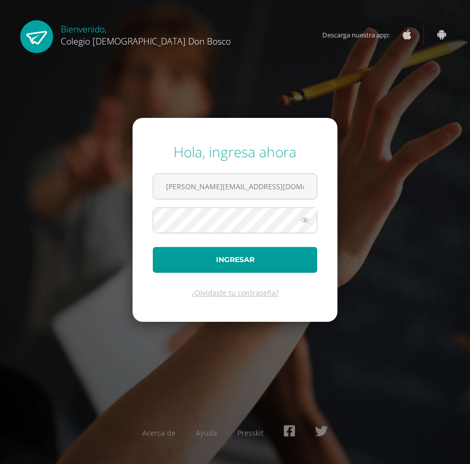
type input "a.oliva.1cdb@gmail.com"
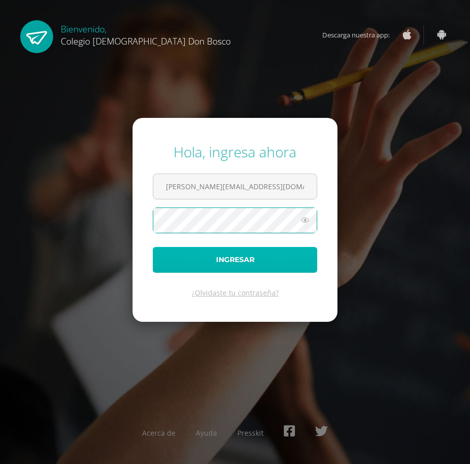
click at [221, 254] on button "Ingresar" at bounding box center [235, 260] width 165 height 26
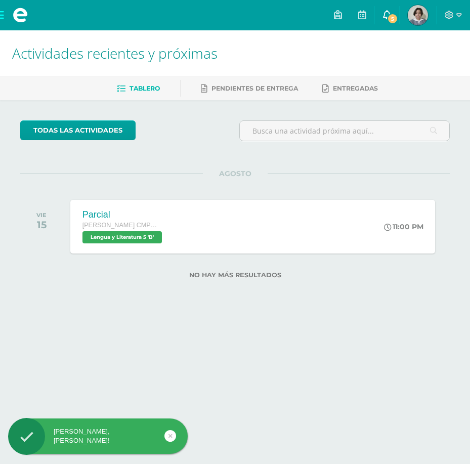
click at [389, 17] on span "5" at bounding box center [392, 18] width 11 height 11
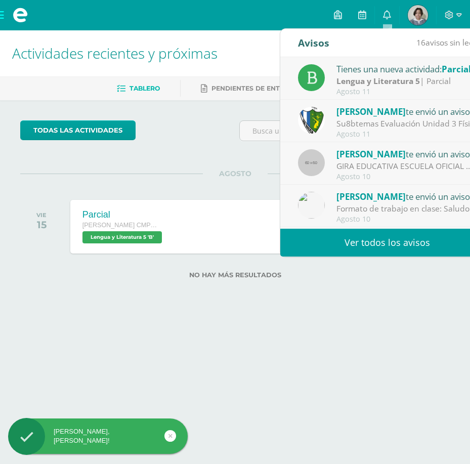
scroll to position [51, 0]
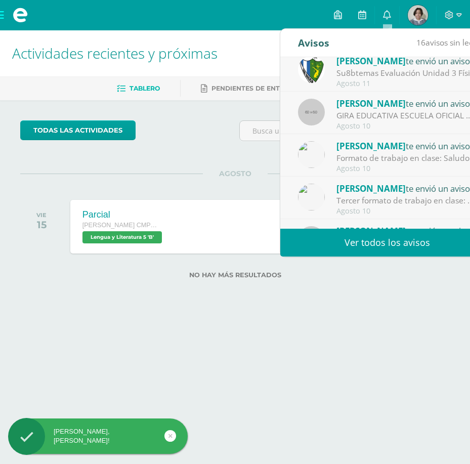
click at [416, 69] on div "Su8btemas Evaluación Unidad 3 Física Fundamental : Buena [DATE] estimados estud…" at bounding box center [407, 73] width 141 height 12
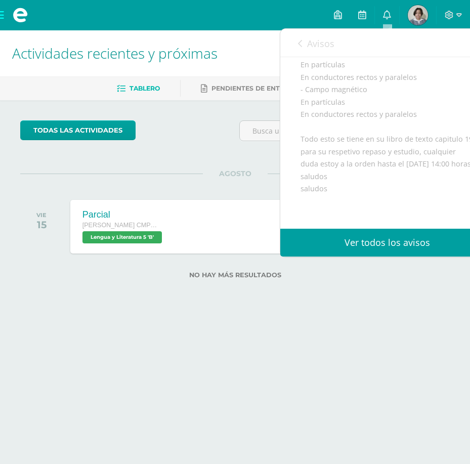
scroll to position [67, 0]
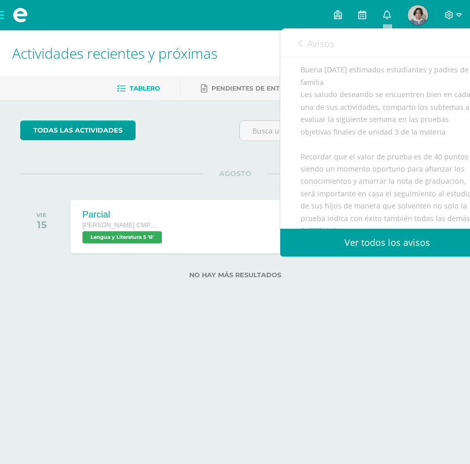
click at [322, 50] on link "Avisos" at bounding box center [316, 43] width 36 height 29
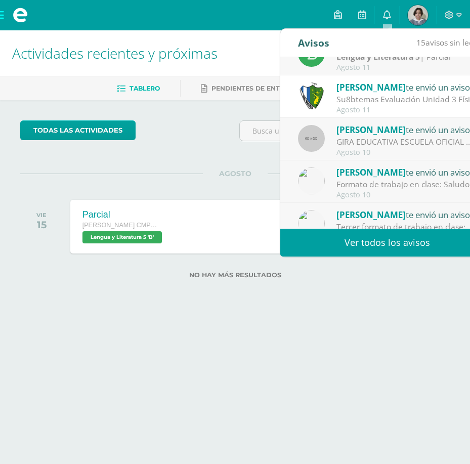
scroll to position [0, 0]
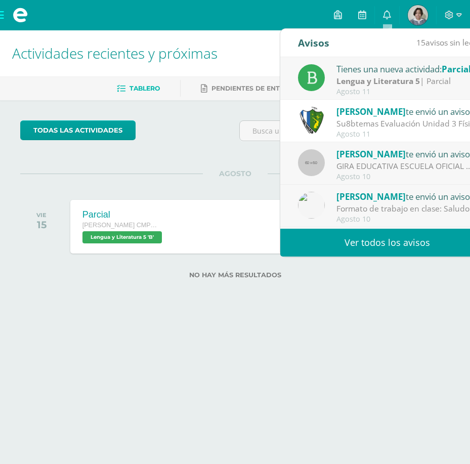
click at [404, 84] on strong "Lengua y Literatura 5" at bounding box center [379, 80] width 84 height 11
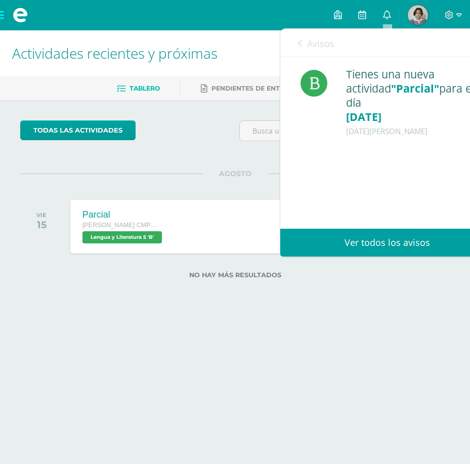
click at [303, 38] on link "Avisos" at bounding box center [316, 43] width 36 height 29
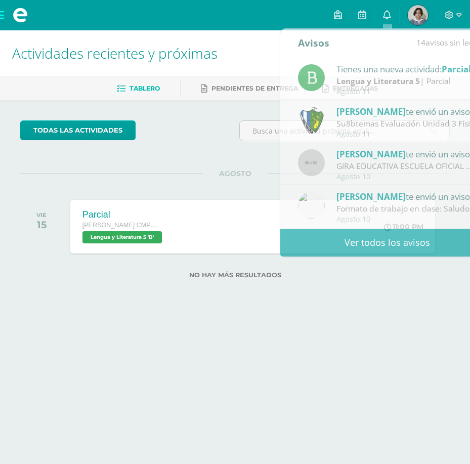
click at [411, 10] on img at bounding box center [418, 15] width 20 height 20
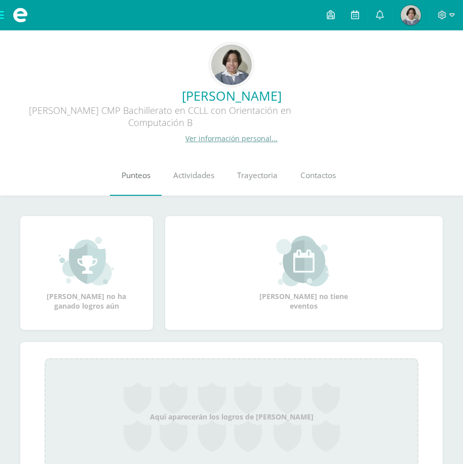
click at [142, 180] on span "Punteos" at bounding box center [135, 175] width 29 height 11
